Goal: Information Seeking & Learning: Learn about a topic

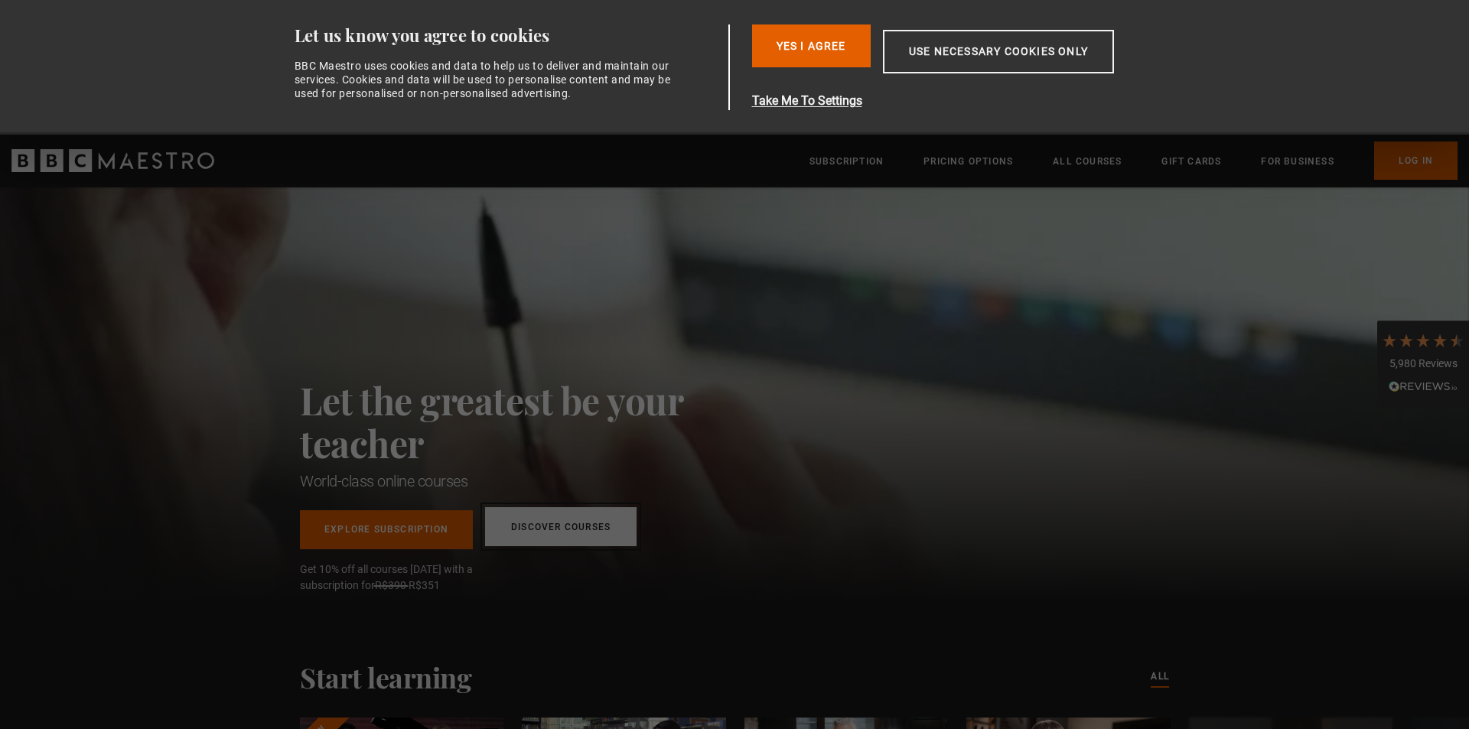
drag, startPoint x: 537, startPoint y: 526, endPoint x: 555, endPoint y: 513, distance: 22.3
click at [537, 526] on link "Discover Courses" at bounding box center [560, 526] width 151 height 39
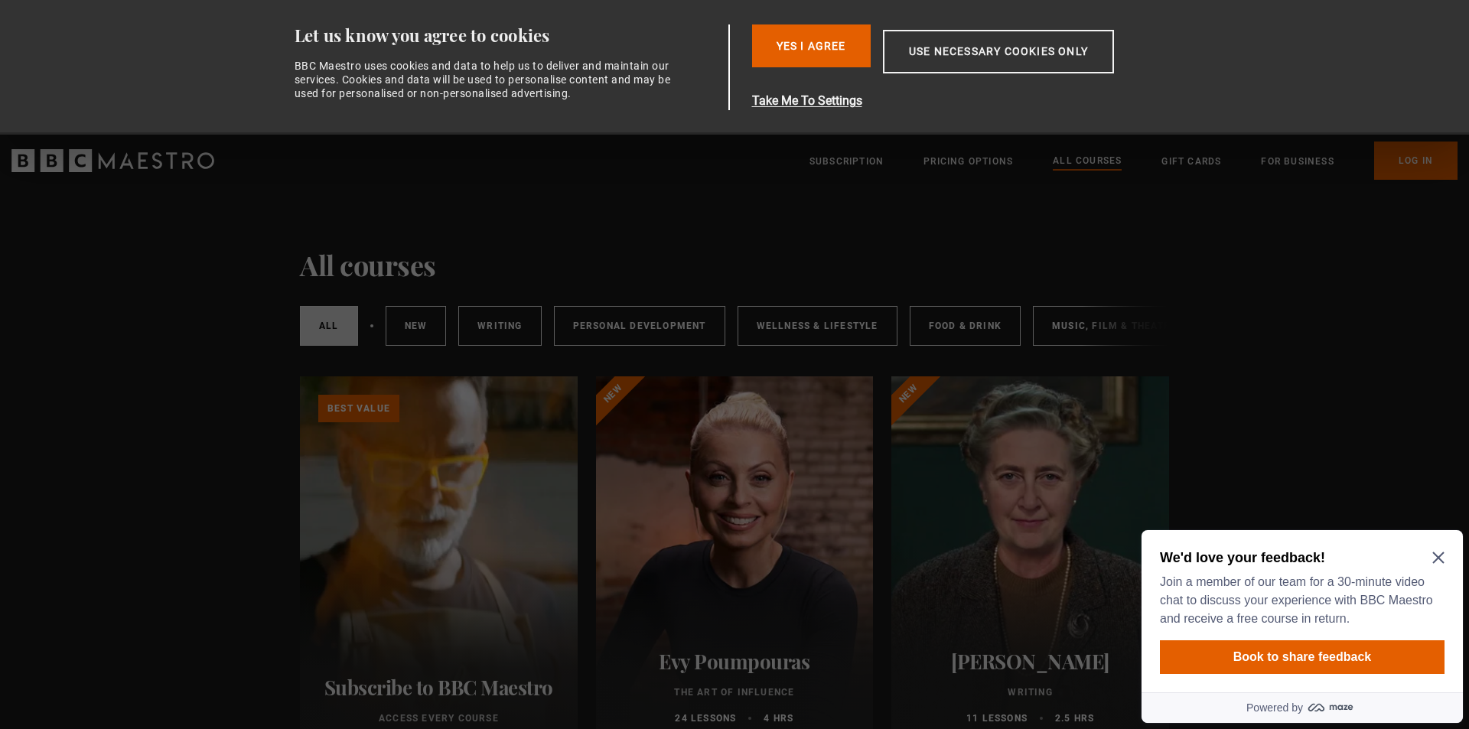
click at [1438, 556] on icon "Close Maze Prompt" at bounding box center [1437, 557] width 11 height 11
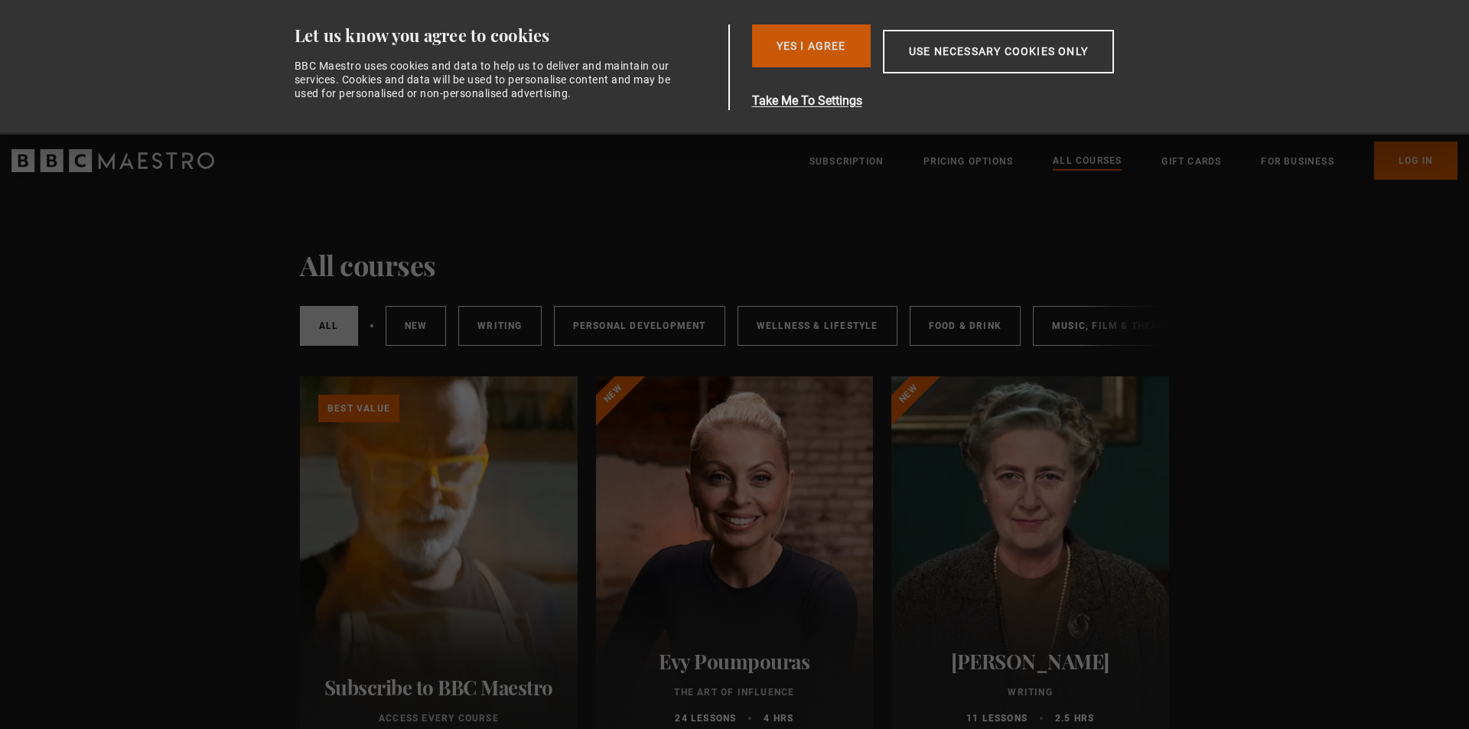
click at [797, 41] on button "Yes I Agree" at bounding box center [811, 45] width 119 height 43
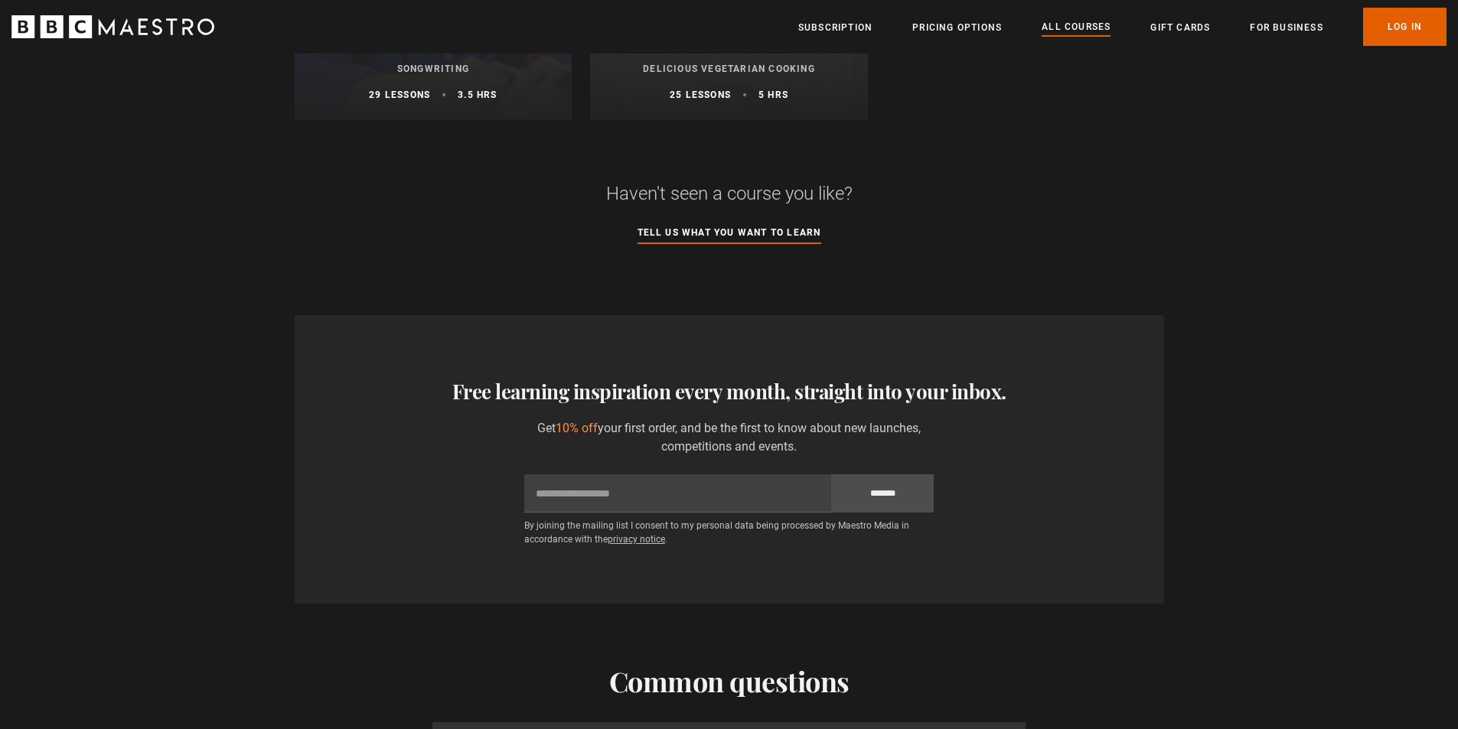
scroll to position [6580, 0]
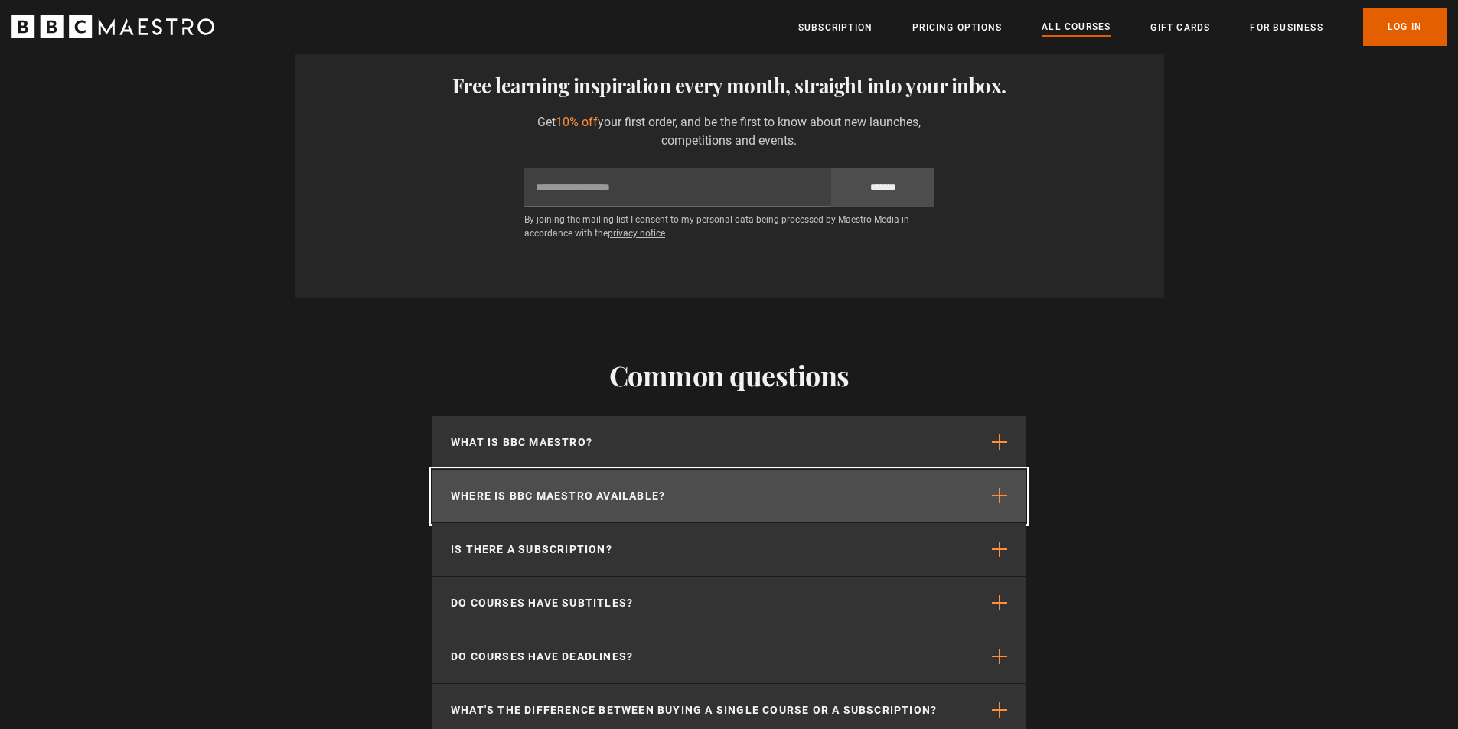
click at [985, 500] on button "Where is BBC Maestro available?" at bounding box center [728, 496] width 593 height 53
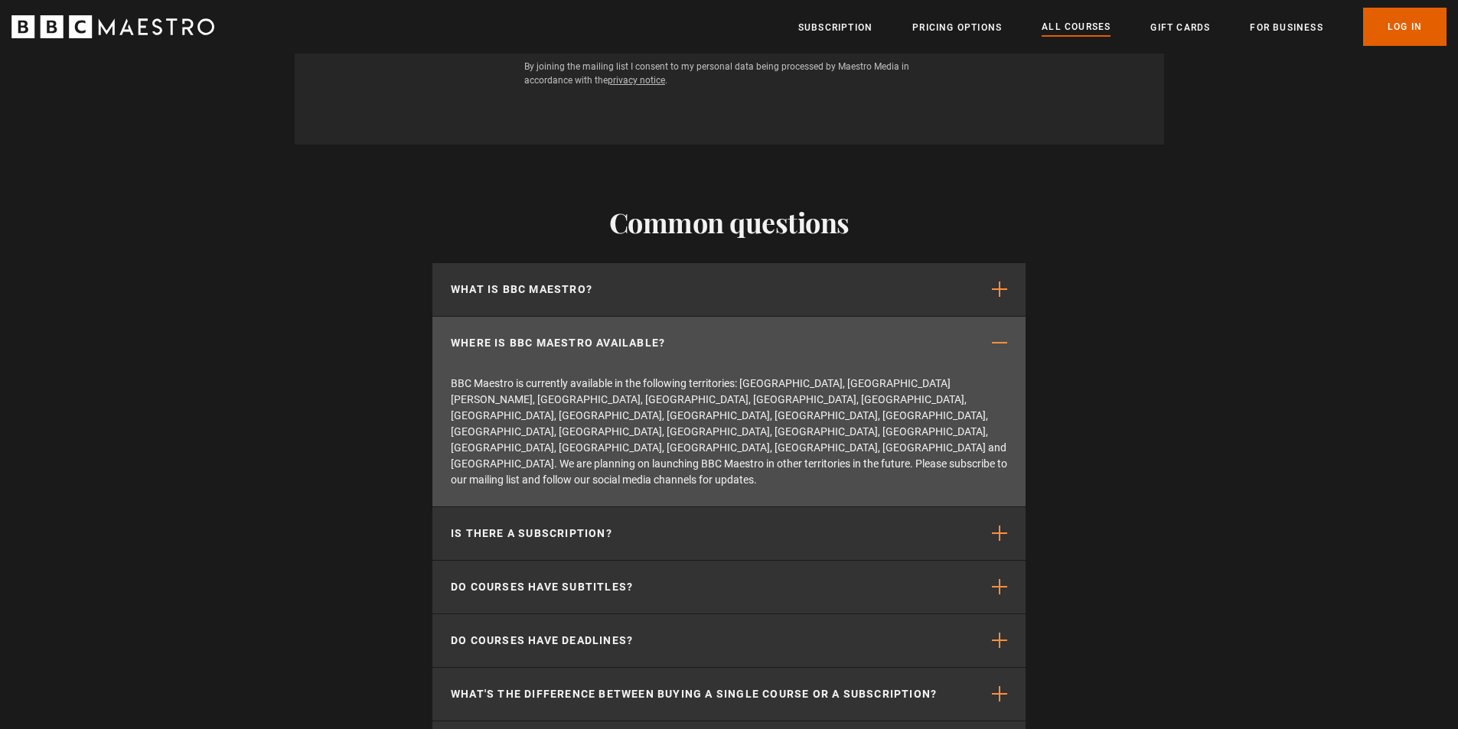
scroll to position [6810, 0]
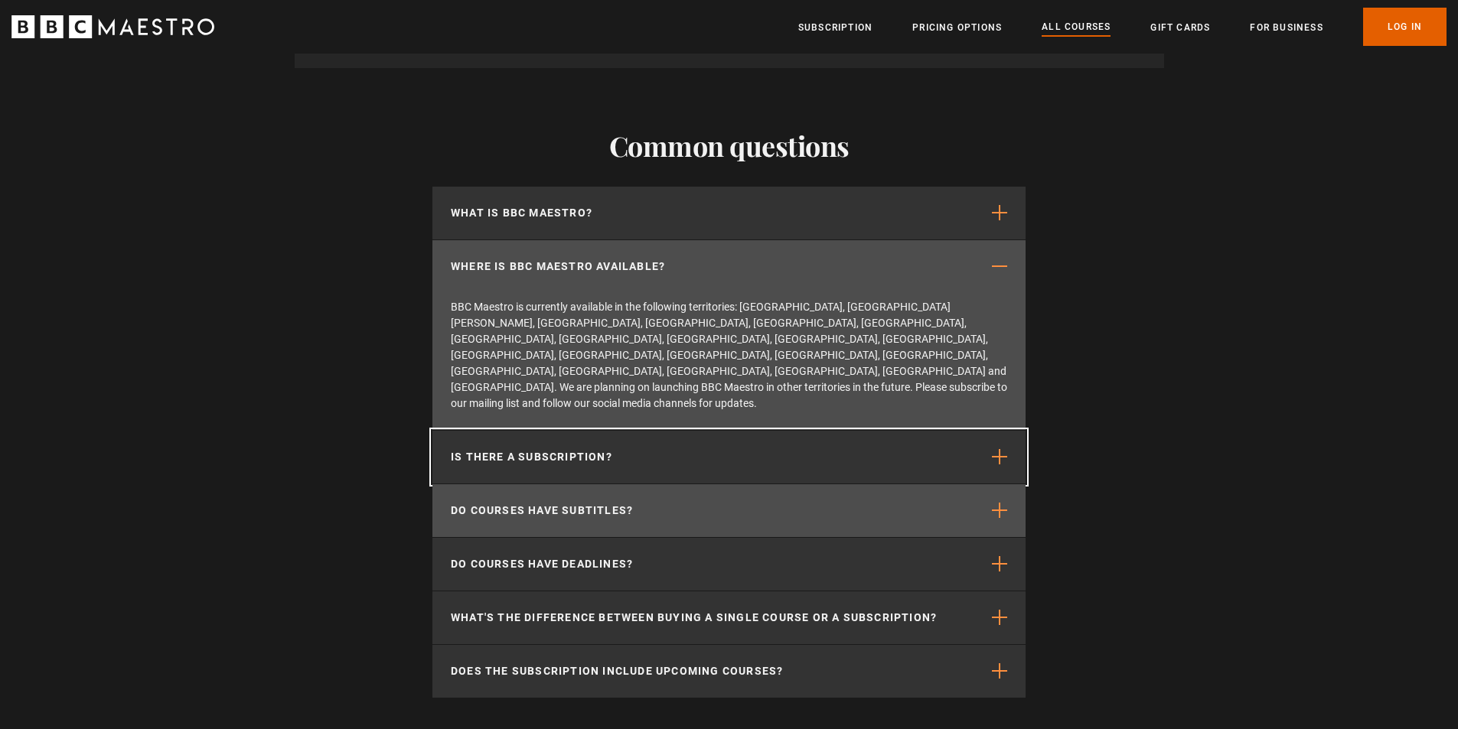
click at [880, 431] on button "Is there a subscription?" at bounding box center [728, 457] width 593 height 53
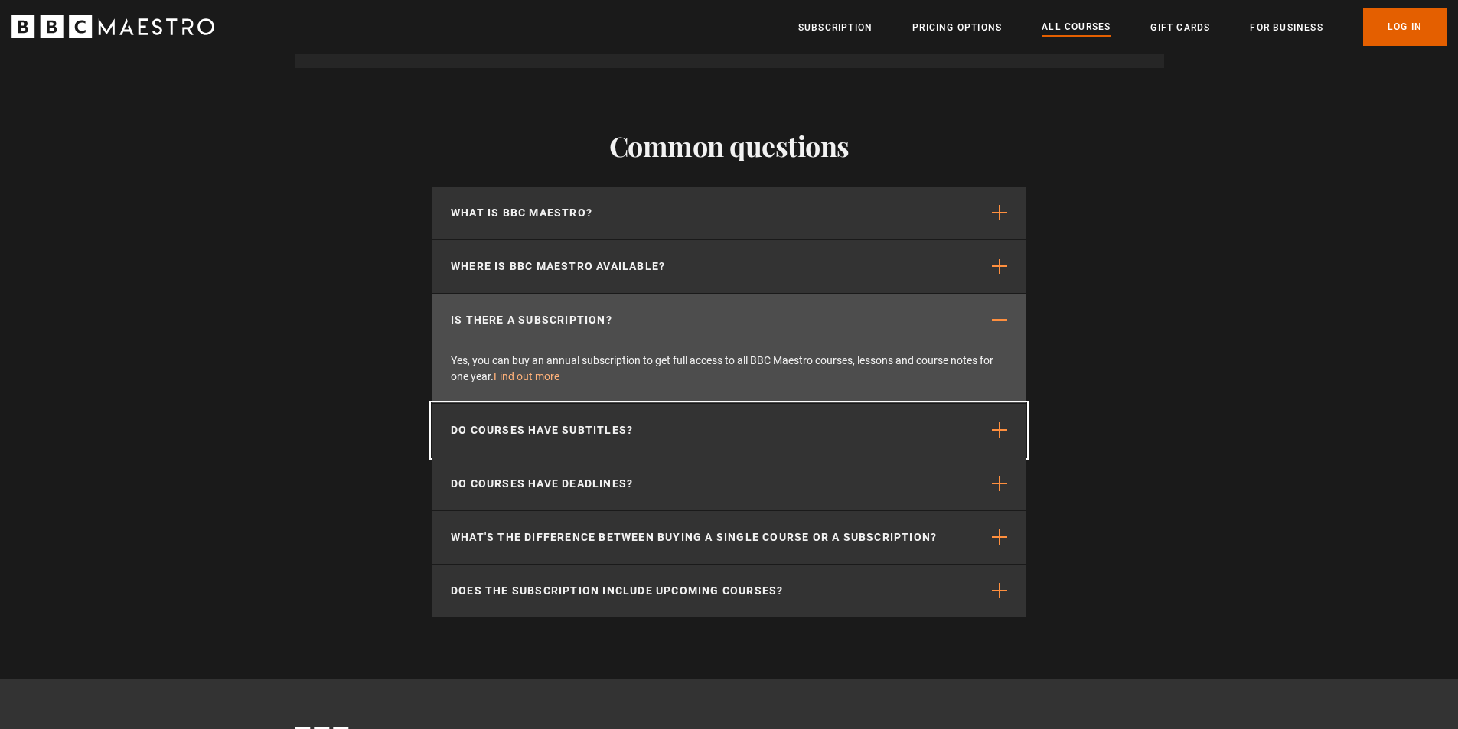
click at [904, 448] on button "Do courses have subtitles?" at bounding box center [728, 430] width 593 height 53
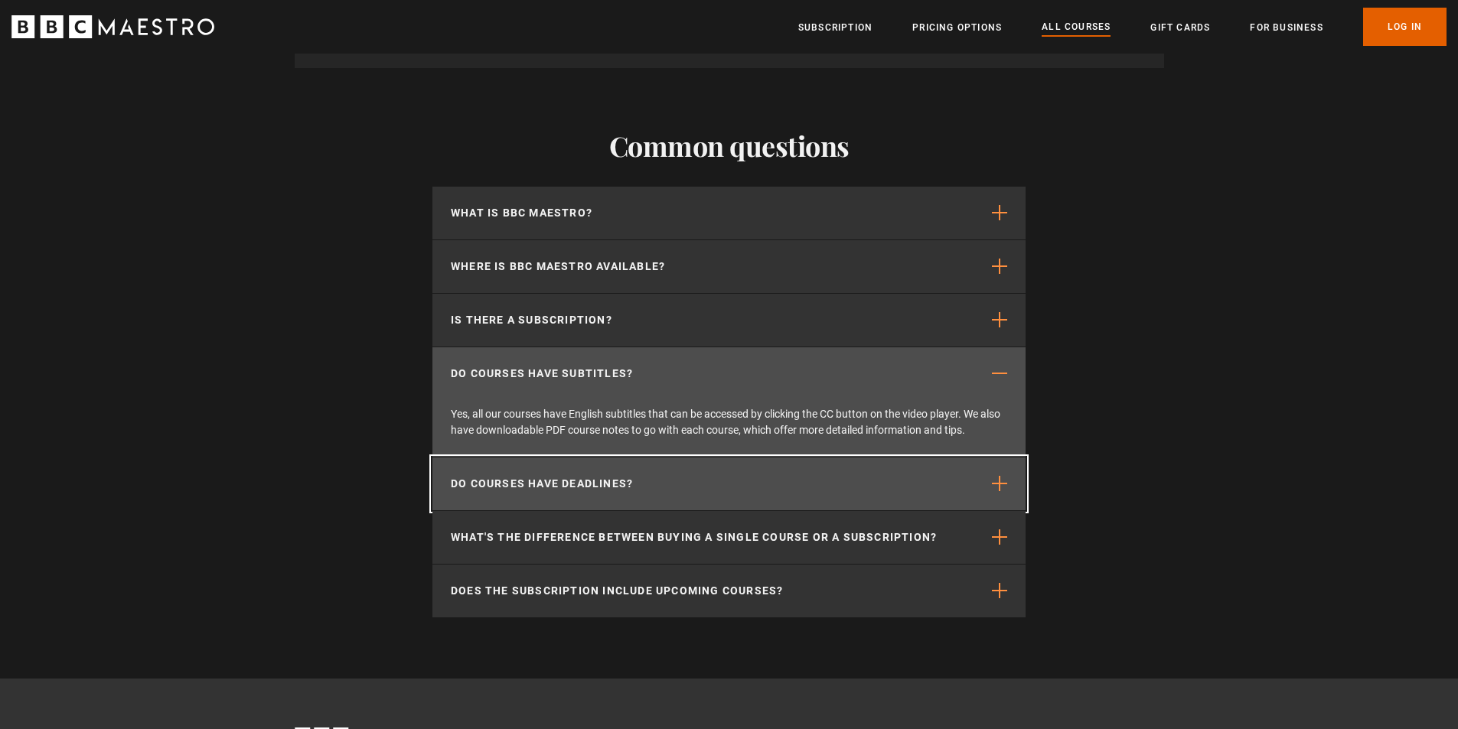
click at [856, 489] on button "Do courses have deadlines?" at bounding box center [728, 484] width 593 height 53
